Goal: Task Accomplishment & Management: Use online tool/utility

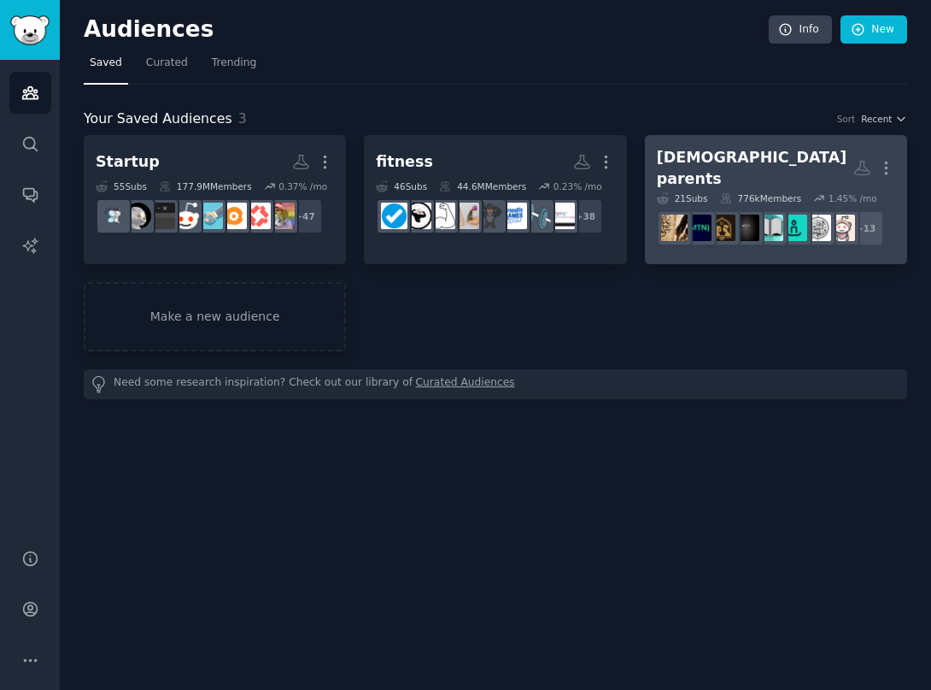
click at [696, 192] on div "21 Sub s" at bounding box center [682, 198] width 51 height 12
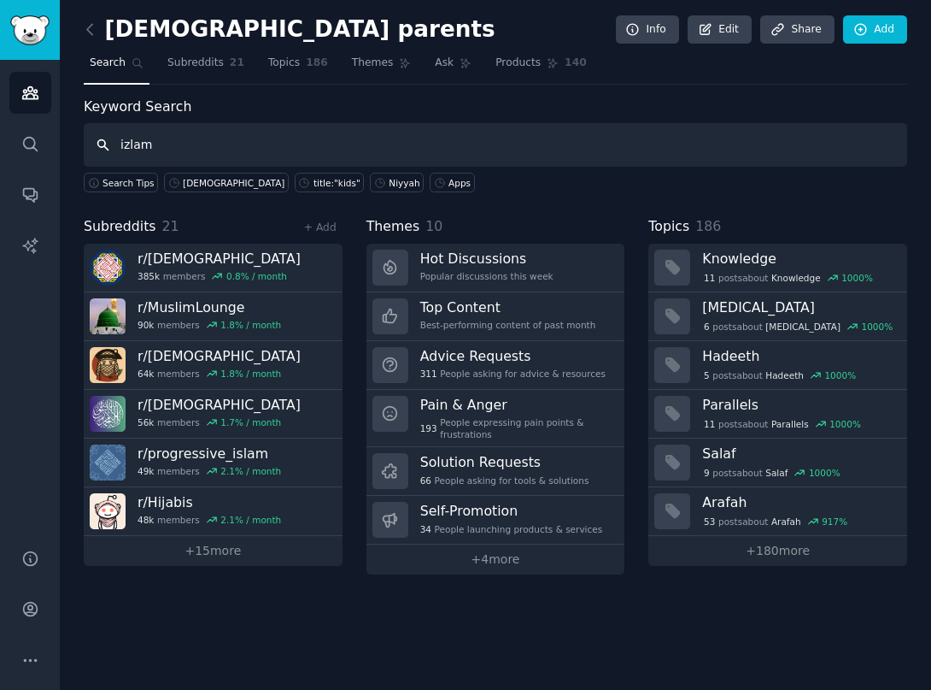
type input "izlam"
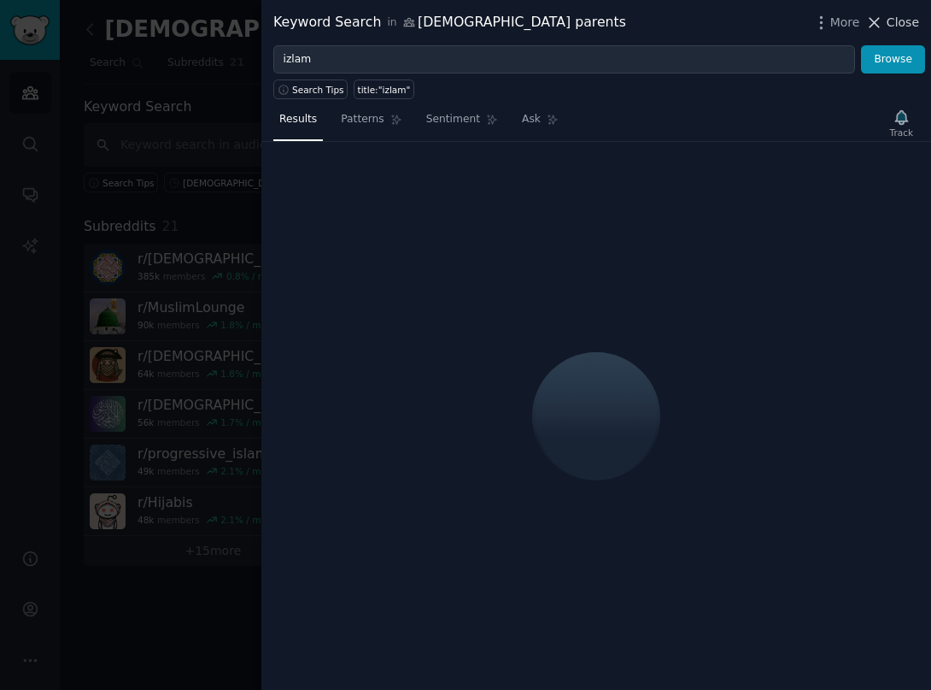
click at [886, 22] on button "Close" at bounding box center [893, 23] width 54 height 18
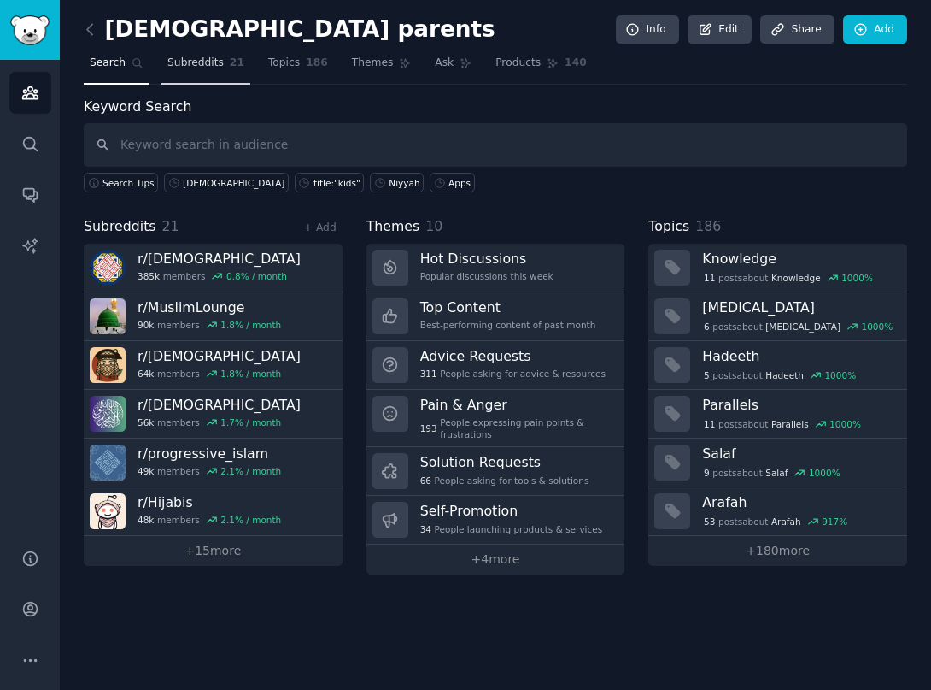
click at [208, 70] on span "Subreddits" at bounding box center [195, 63] width 56 height 15
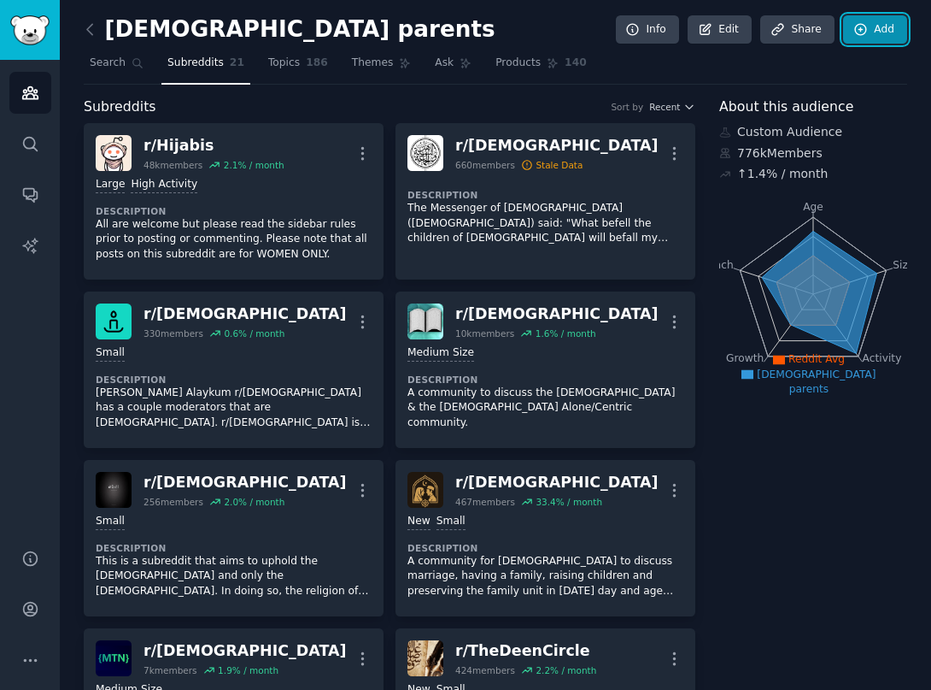
click at [886, 38] on link "Add" at bounding box center [875, 29] width 64 height 29
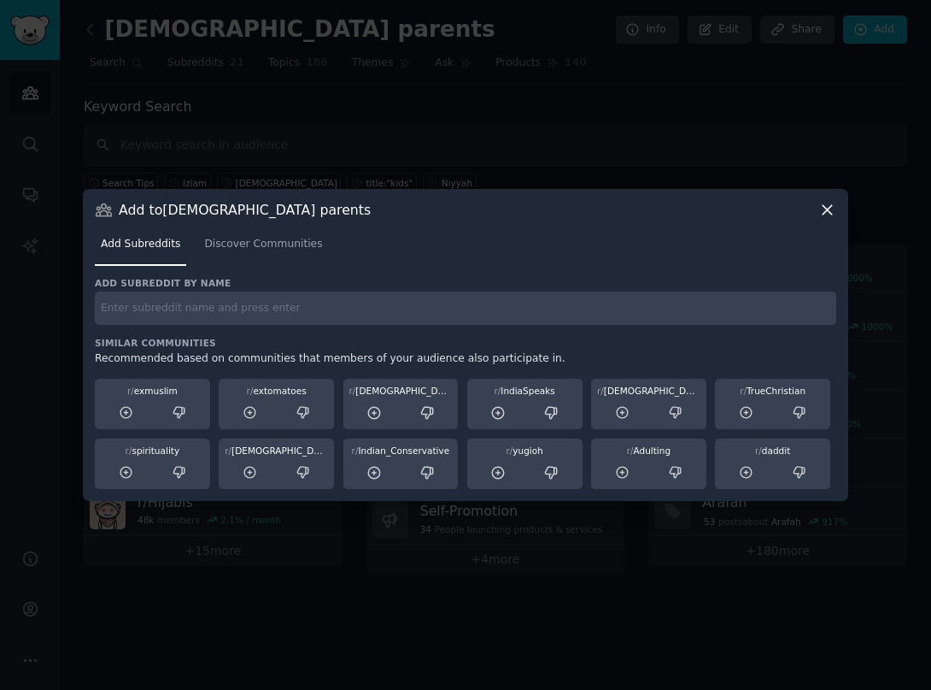
click at [302, 330] on div "Add subreddit by name Similar Communities Recommended based on communities that…" at bounding box center [466, 383] width 742 height 213
click at [302, 311] on input "text" at bounding box center [466, 307] width 742 height 33
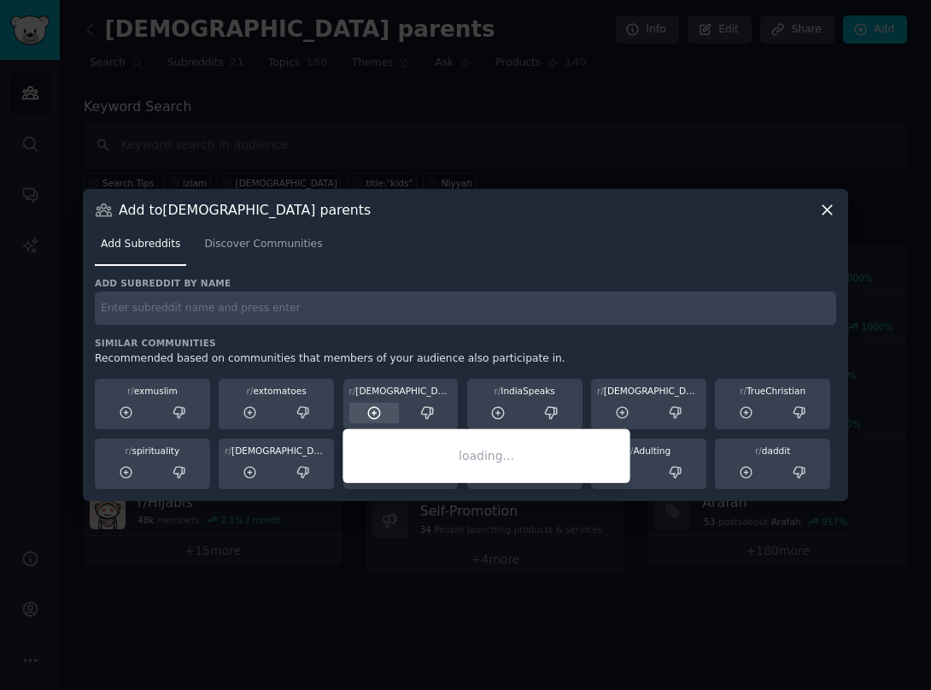
click at [379, 415] on icon at bounding box center [373, 412] width 11 height 11
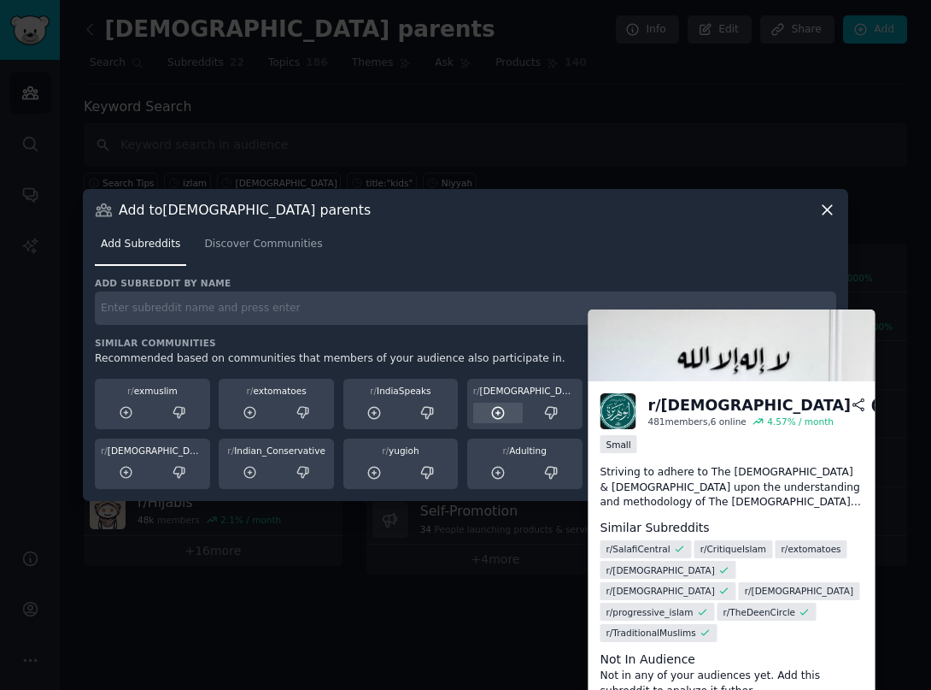
click at [498, 416] on icon at bounding box center [497, 412] width 15 height 15
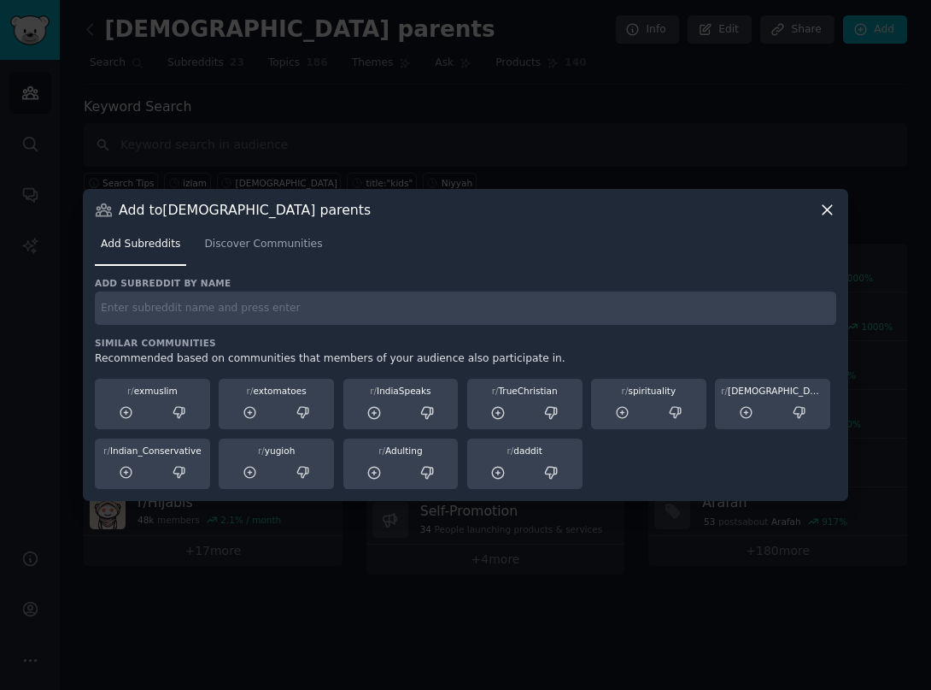
click at [407, 309] on input "text" at bounding box center [466, 307] width 742 height 33
type input "izlam"
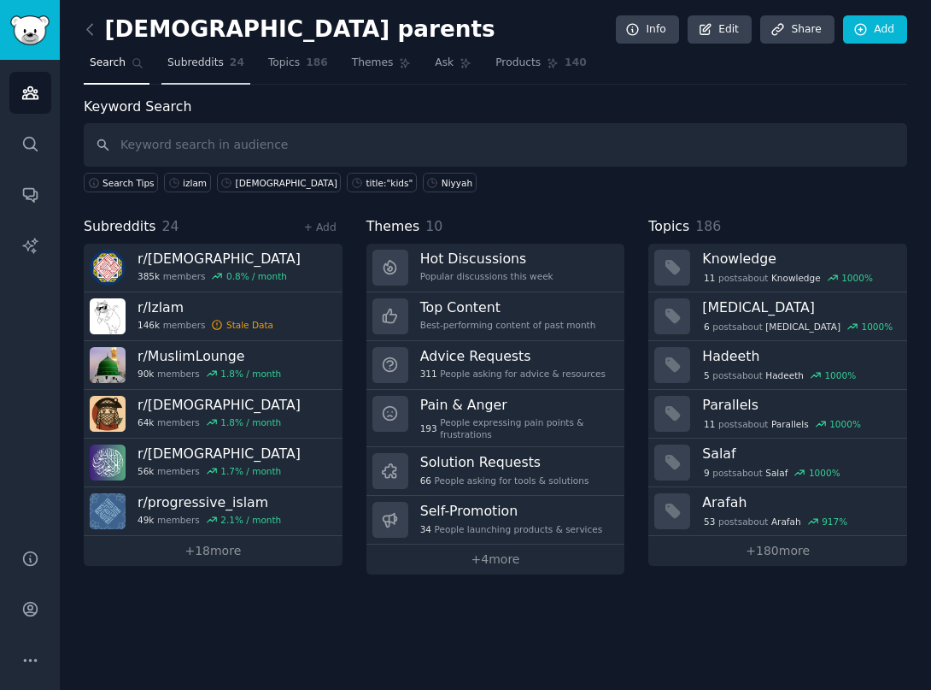
click at [214, 60] on span "Subreddits" at bounding box center [195, 63] width 56 height 15
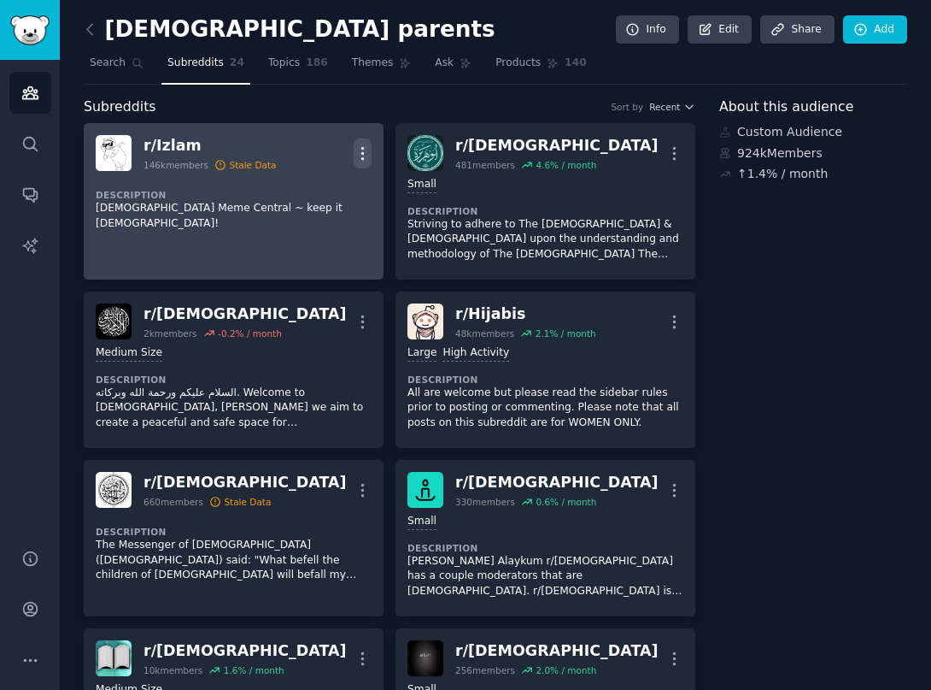
click at [368, 143] on button "More" at bounding box center [363, 153] width 18 height 30
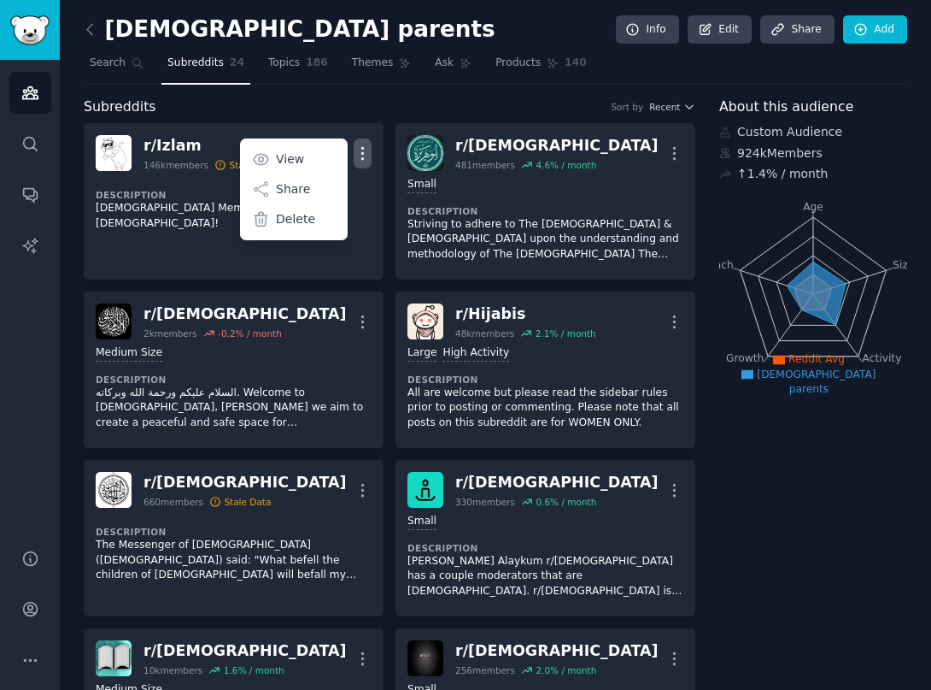
click at [276, 101] on div "Subreddits Sort by Recent" at bounding box center [390, 107] width 612 height 21
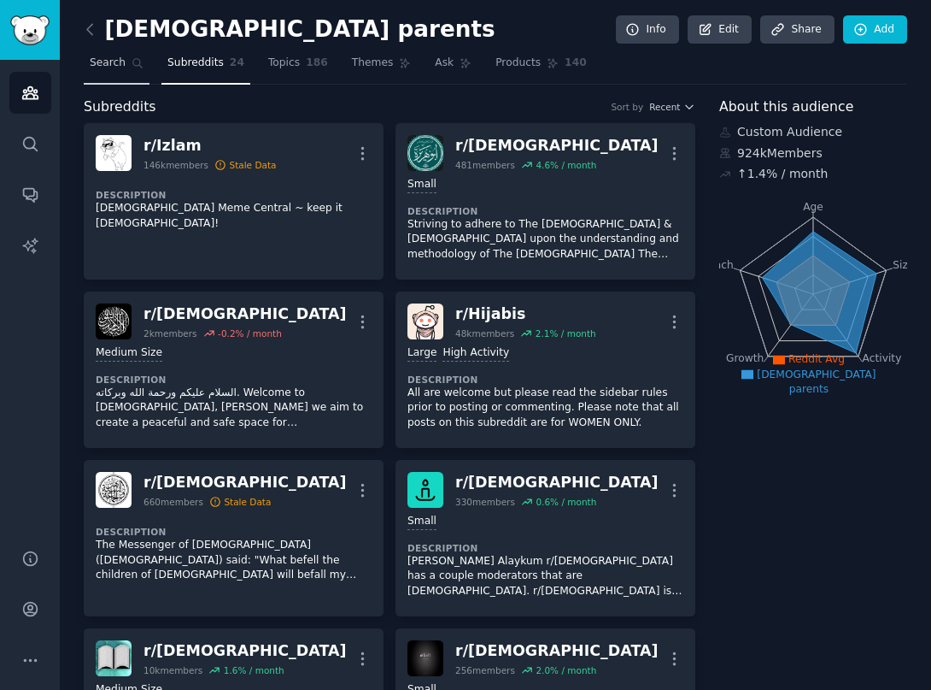
click at [135, 68] on icon at bounding box center [138, 63] width 12 height 12
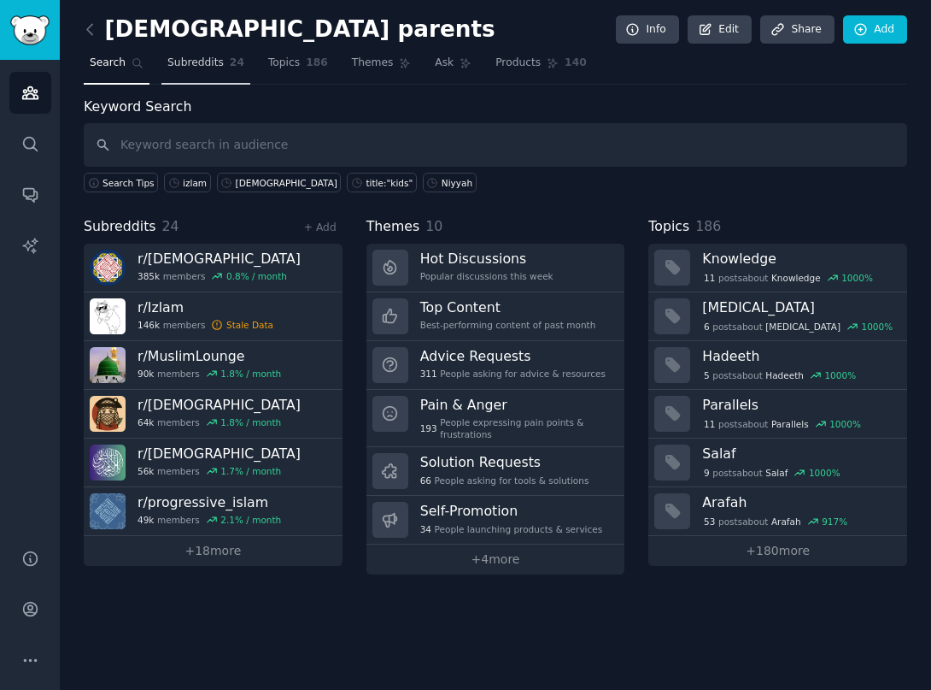
click at [179, 71] on link "Subreddits 24" at bounding box center [205, 67] width 89 height 35
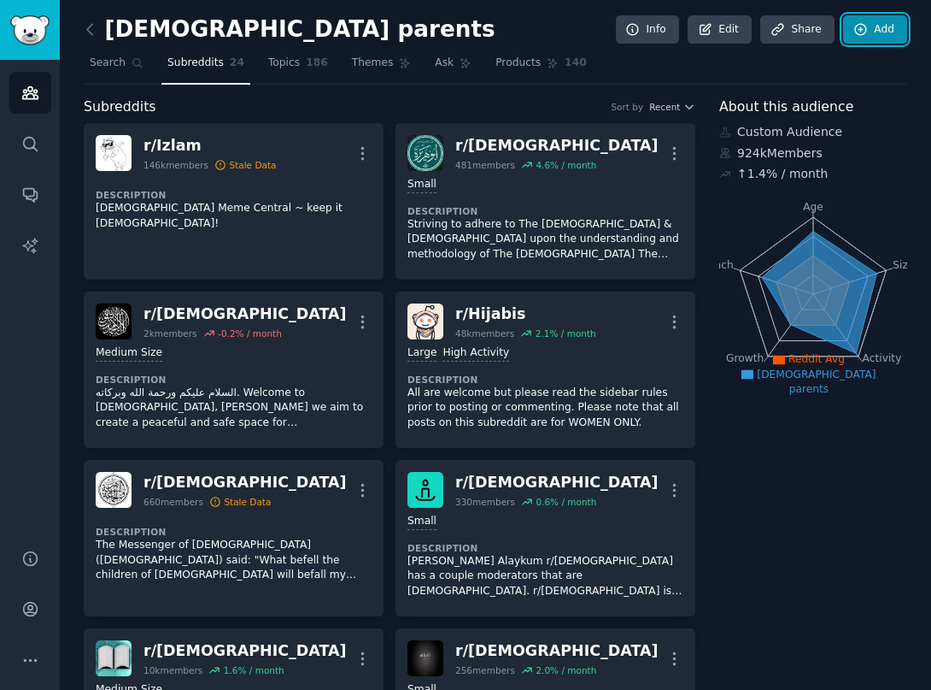
click at [870, 31] on link "Add" at bounding box center [875, 29] width 64 height 29
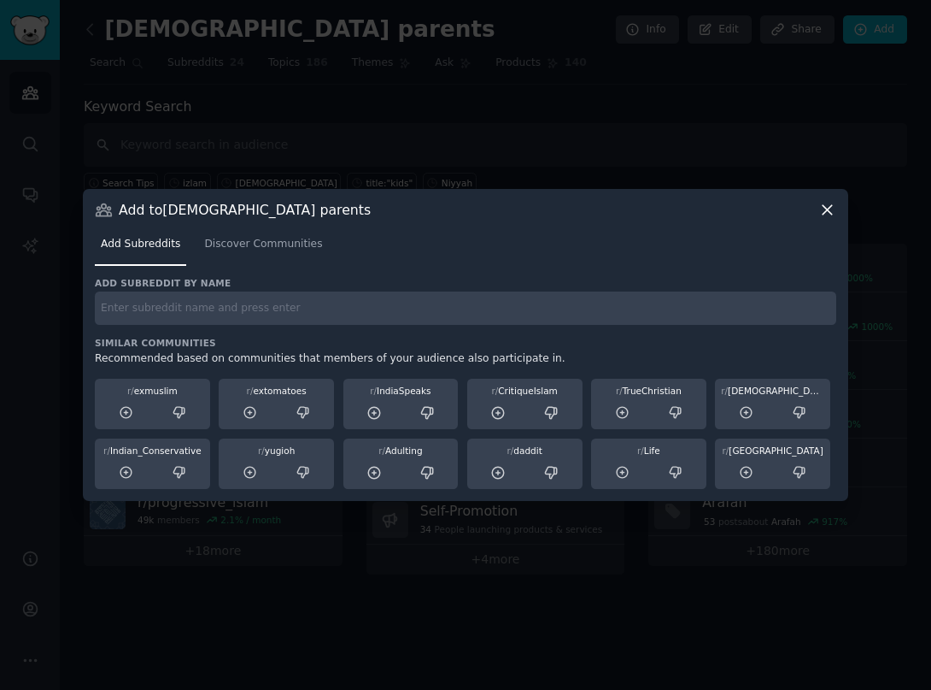
click at [237, 307] on input "text" at bounding box center [466, 307] width 742 height 33
click at [224, 309] on input "tradi" at bounding box center [466, 307] width 742 height 33
paste input "Traditional [DEMOGRAPHIC_DATA]"
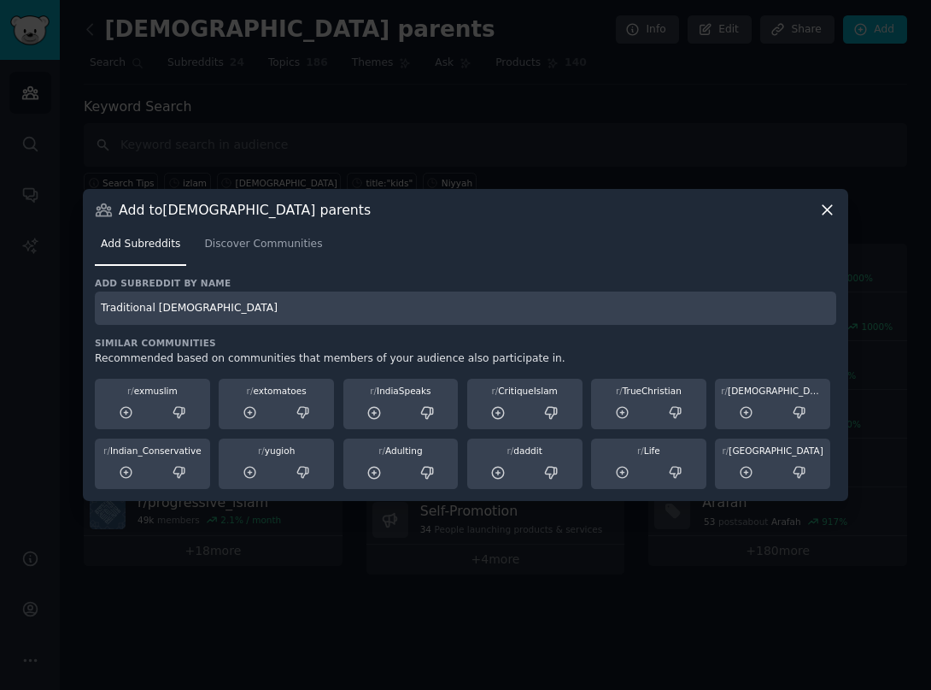
click at [156, 308] on input "Traditional [DEMOGRAPHIC_DATA]" at bounding box center [466, 307] width 742 height 33
type input "TraditionalMuslims"
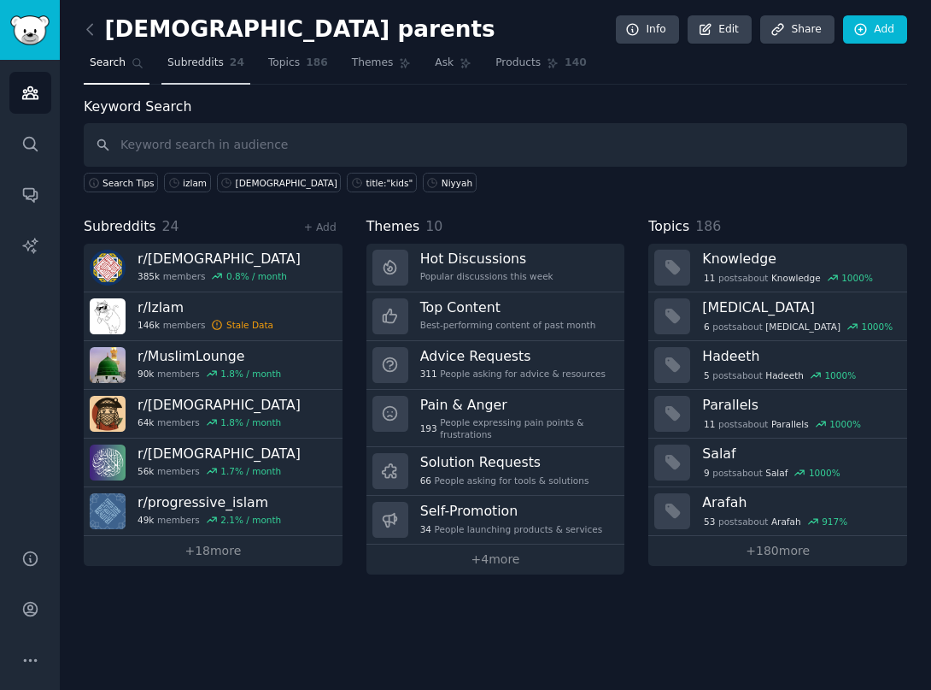
click at [194, 72] on link "Subreddits 24" at bounding box center [205, 67] width 89 height 35
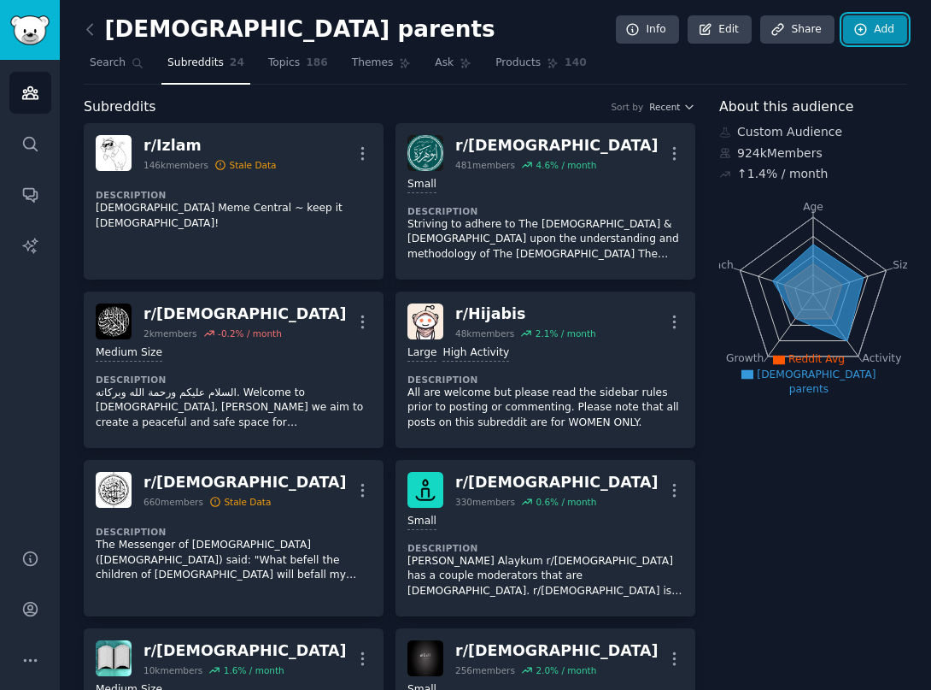
click at [873, 34] on link "Add" at bounding box center [875, 29] width 64 height 29
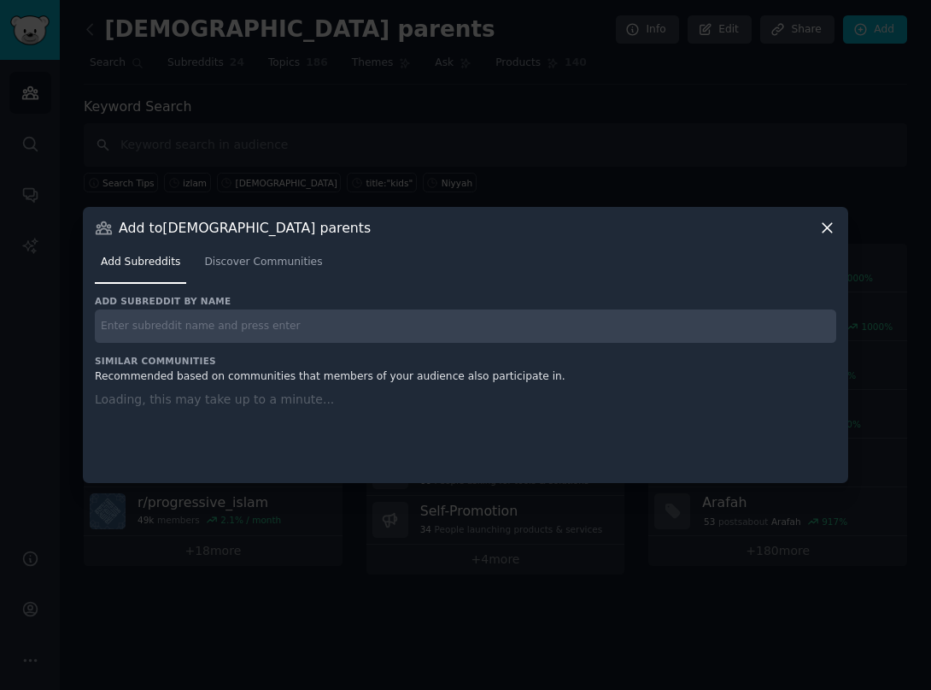
click at [343, 328] on input "text" at bounding box center [466, 325] width 742 height 33
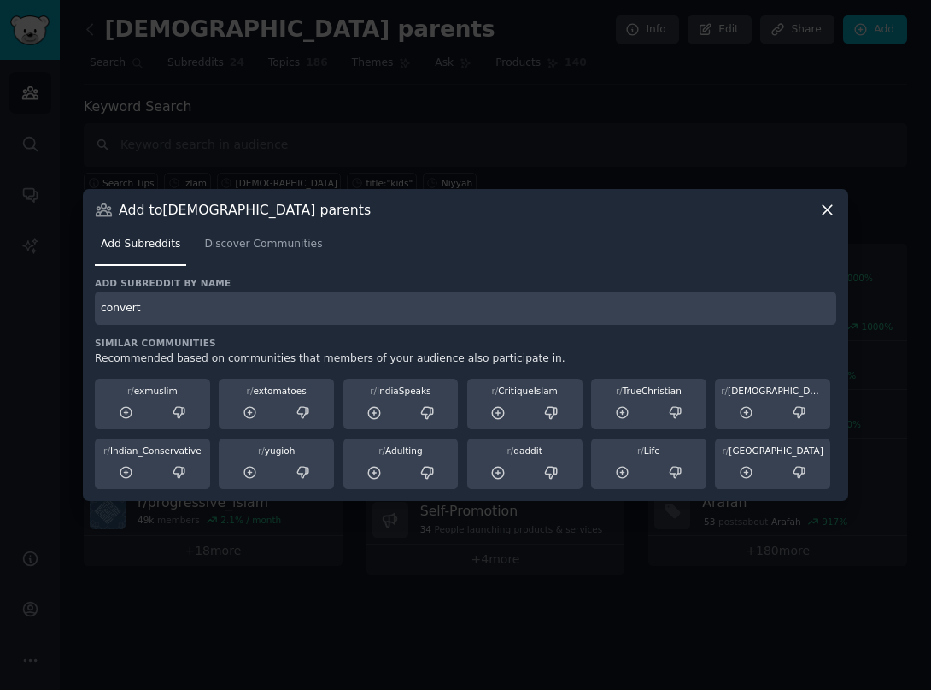
type input "converts"
click at [273, 171] on div at bounding box center [465, 345] width 931 height 690
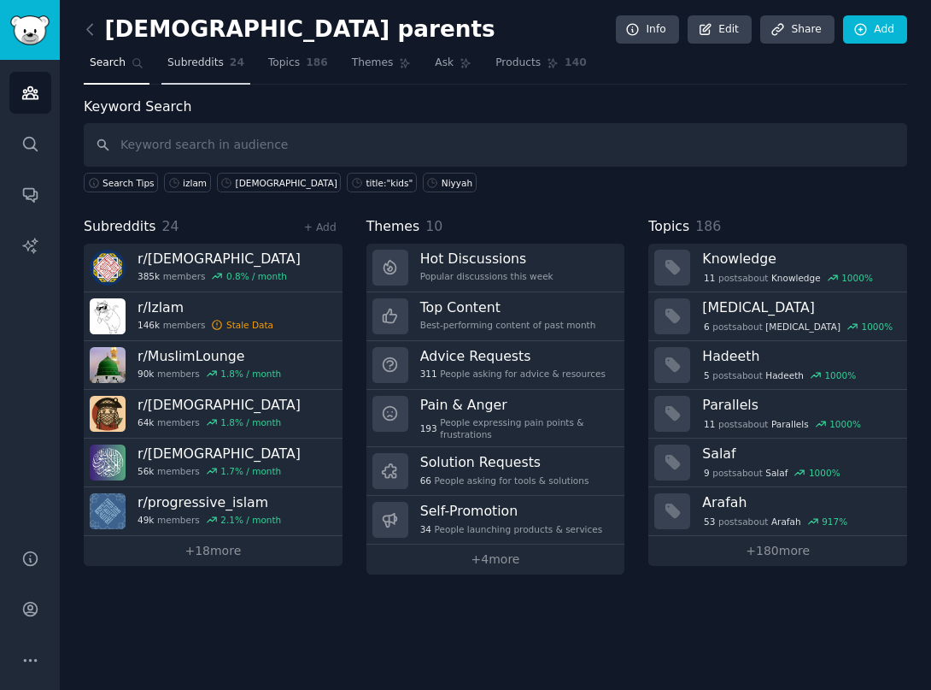
click at [225, 60] on link "Subreddits 24" at bounding box center [205, 67] width 89 height 35
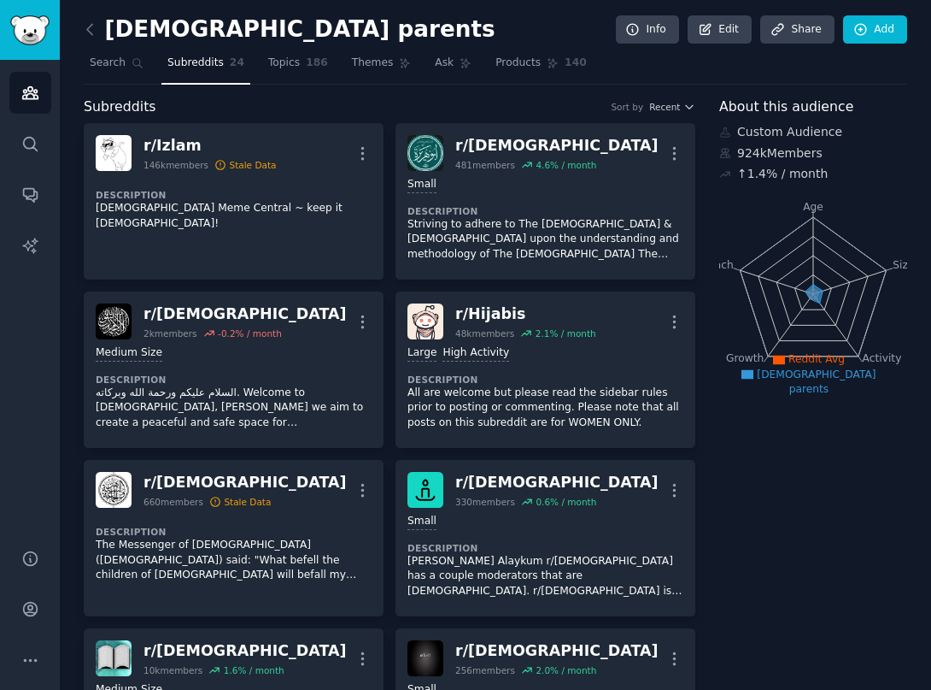
click at [869, 23] on icon at bounding box center [861, 29] width 15 height 15
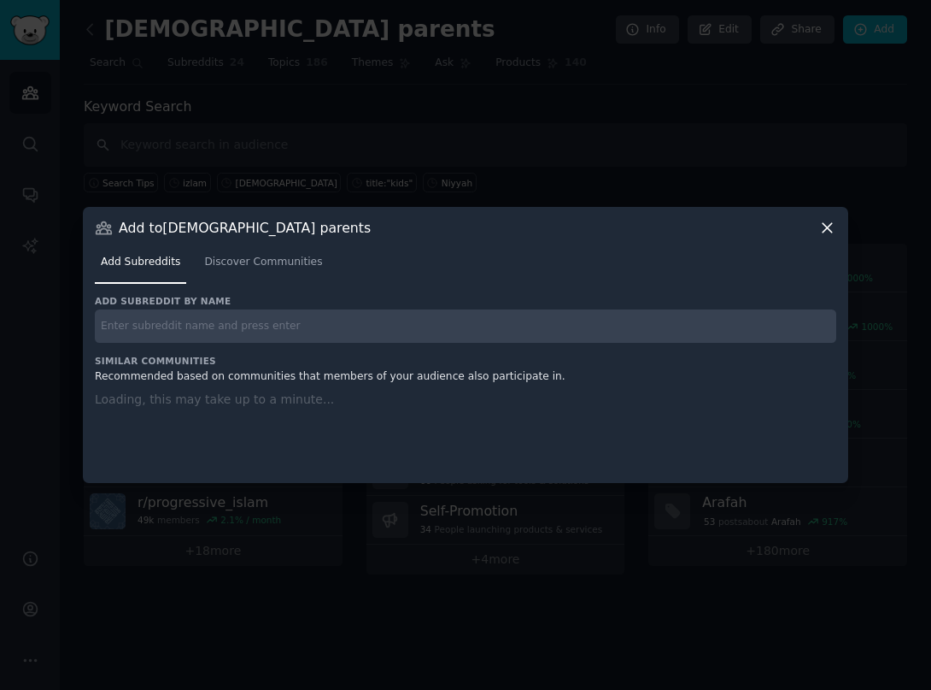
click at [351, 332] on input "text" at bounding box center [466, 325] width 742 height 33
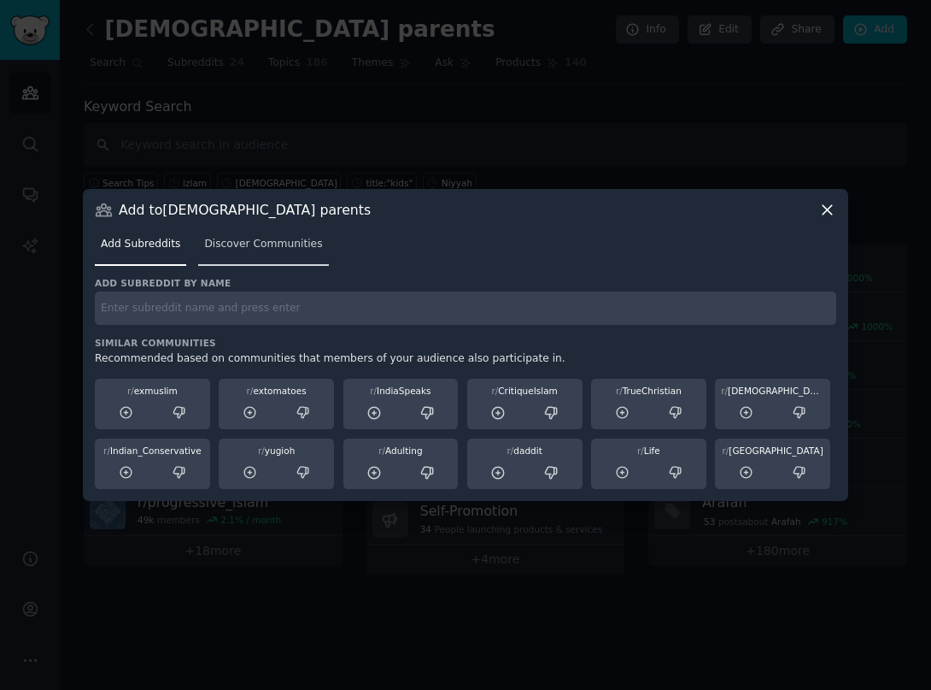
click at [265, 250] on span "Discover Communities" at bounding box center [263, 244] width 118 height 15
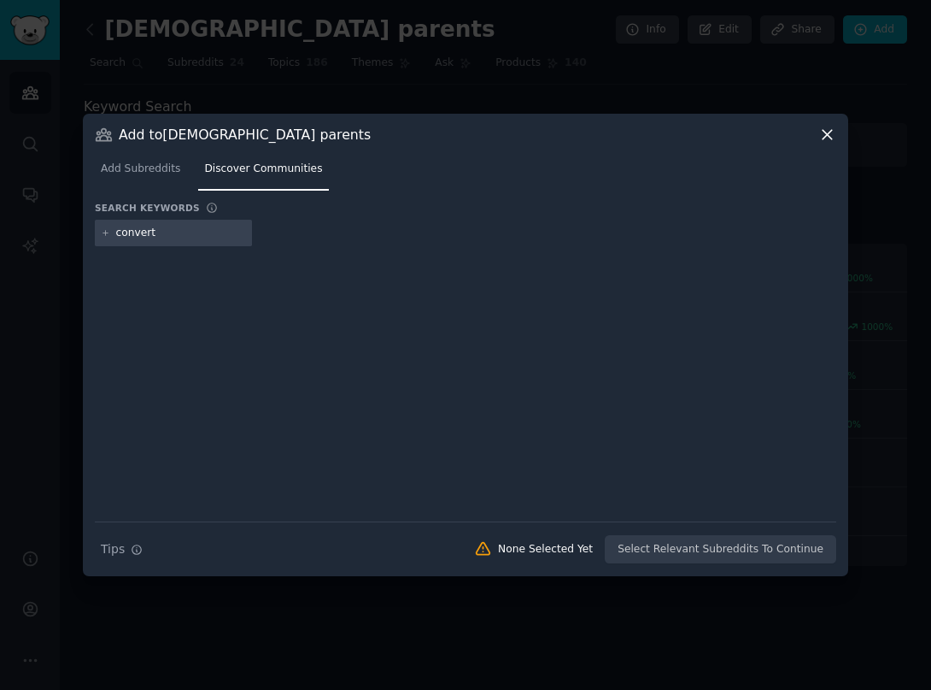
type input "converts"
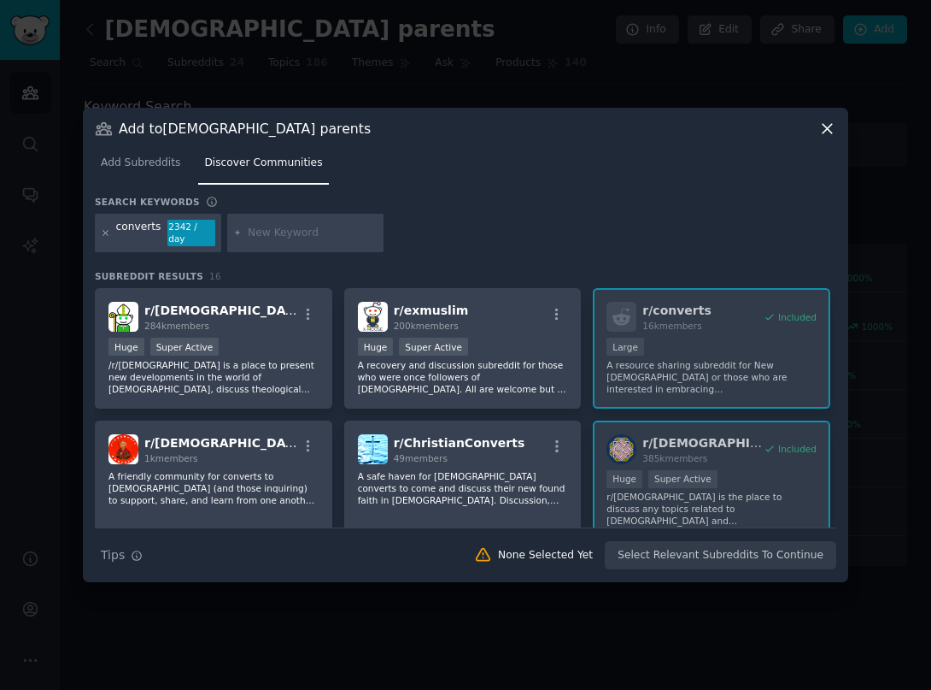
click at [108, 231] on icon at bounding box center [105, 233] width 4 height 4
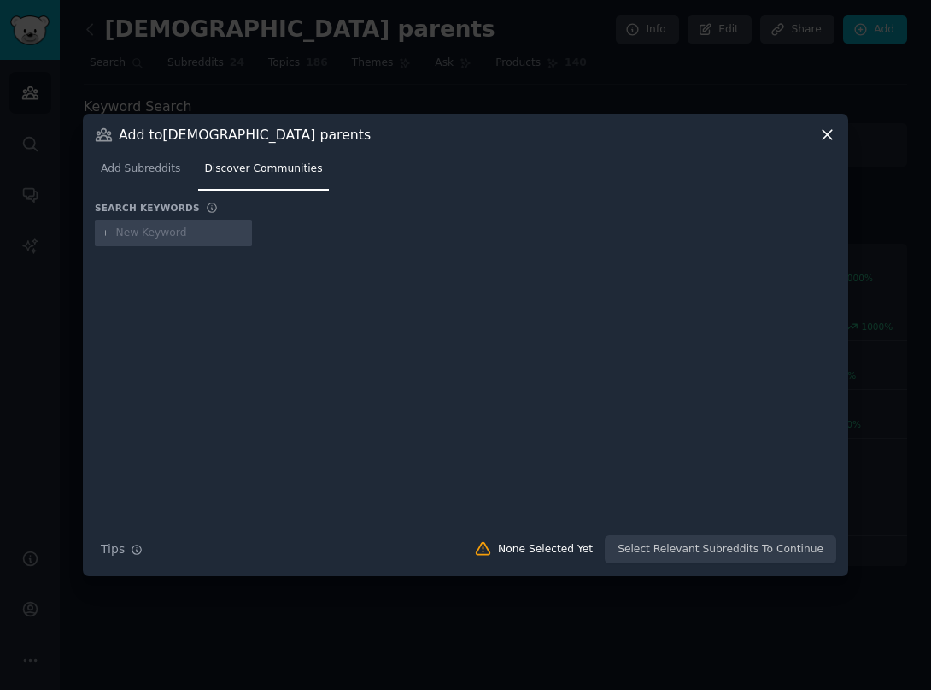
click at [162, 236] on input "text" at bounding box center [181, 233] width 130 height 15
type input "[DEMOGRAPHIC_DATA]"
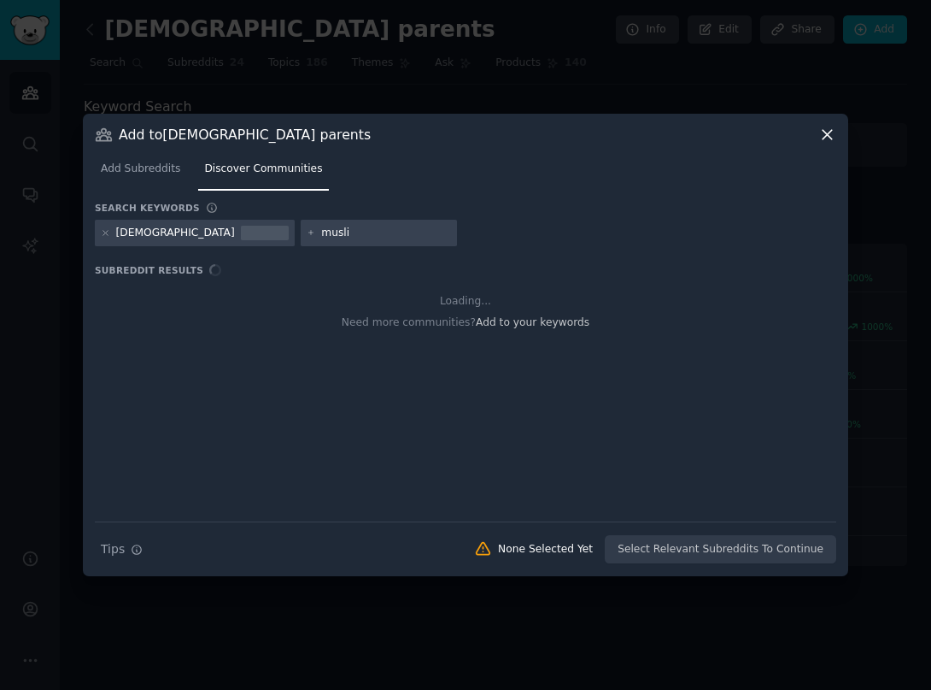
type input "[DEMOGRAPHIC_DATA]"
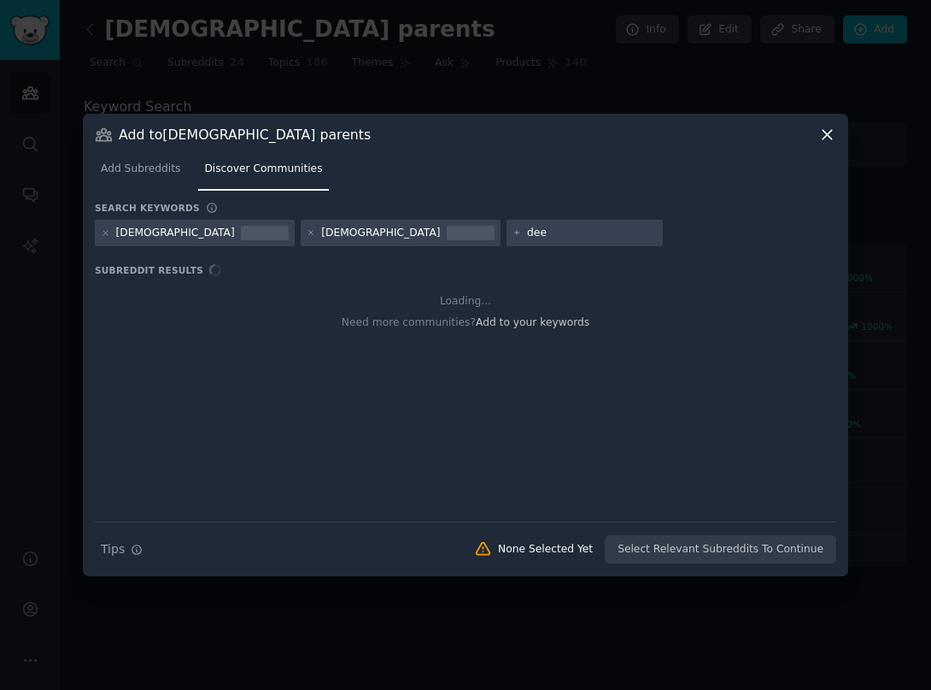
type input "deen"
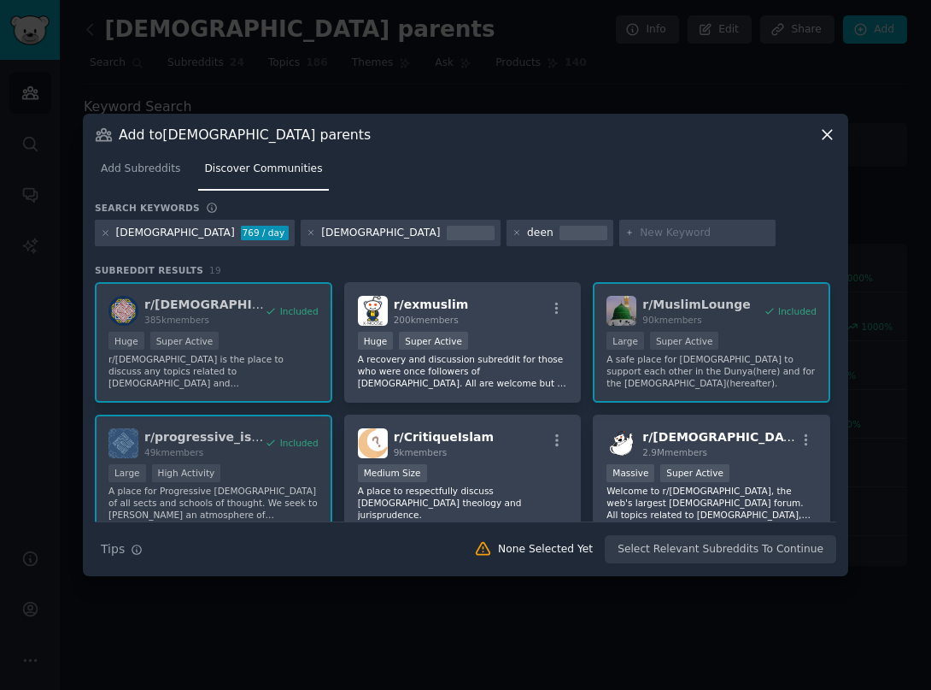
click at [619, 234] on div at bounding box center [697, 233] width 157 height 27
